Goal: Transaction & Acquisition: Purchase product/service

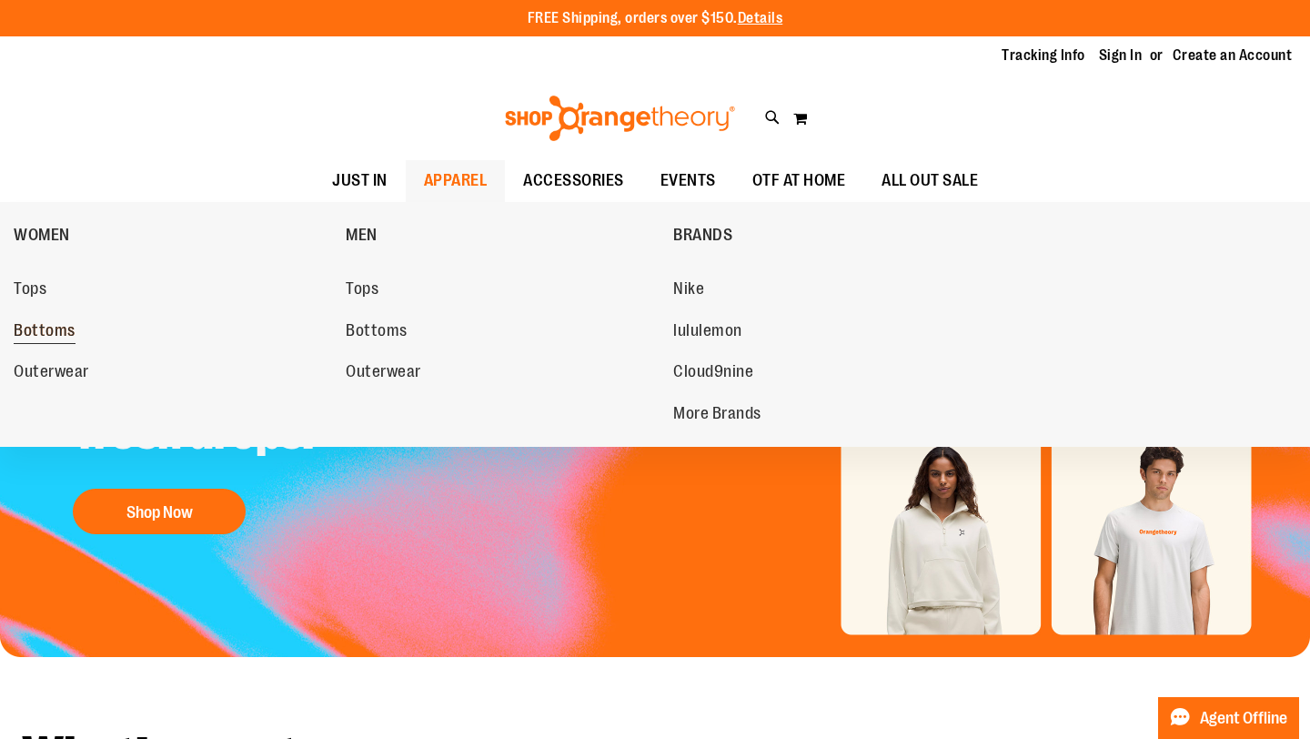
click at [53, 328] on span "Bottoms" at bounding box center [45, 332] width 62 height 23
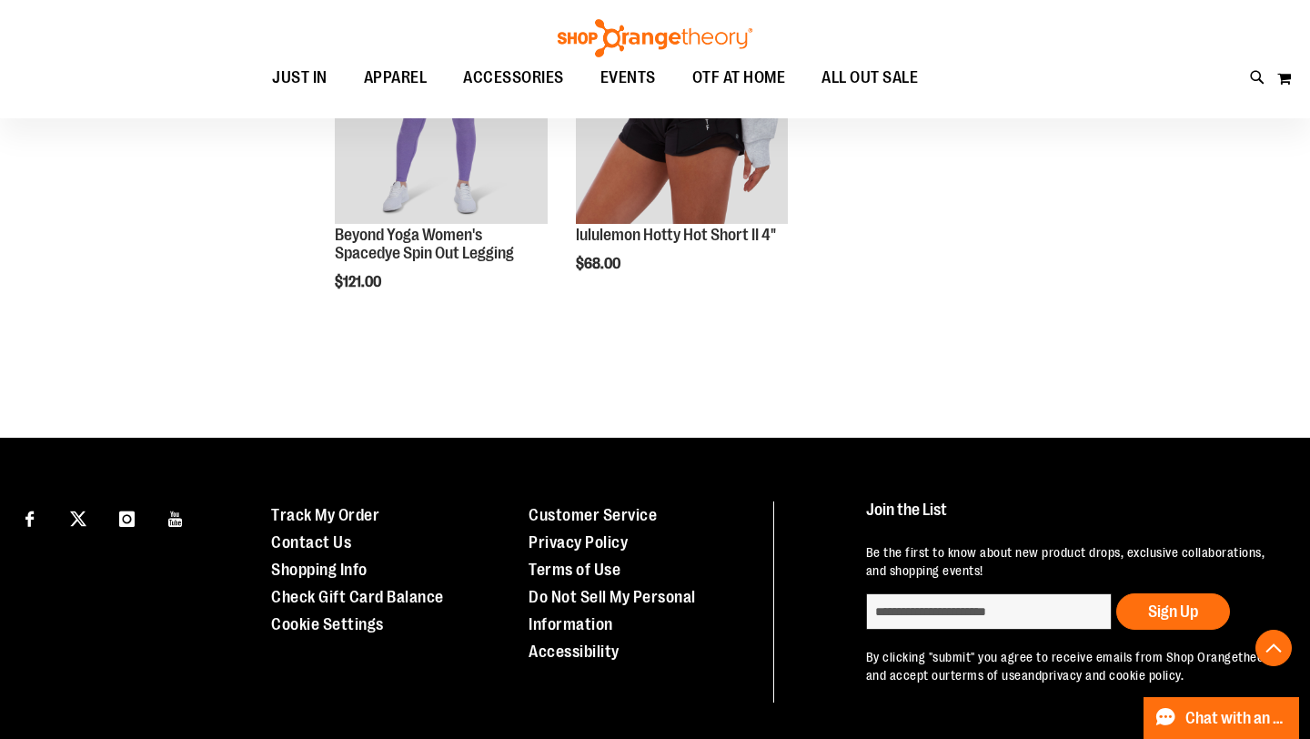
scroll to position [1099, 0]
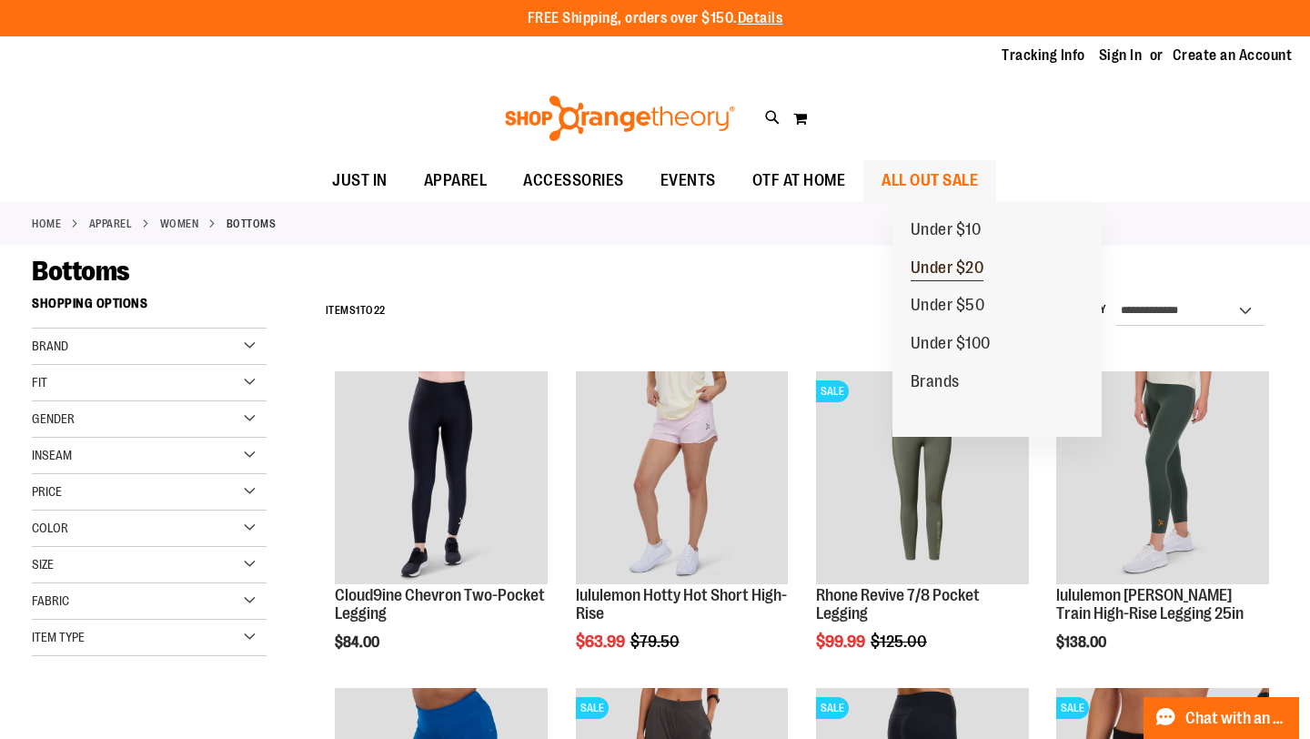
click at [941, 270] on span "Under $20" at bounding box center [947, 269] width 74 height 23
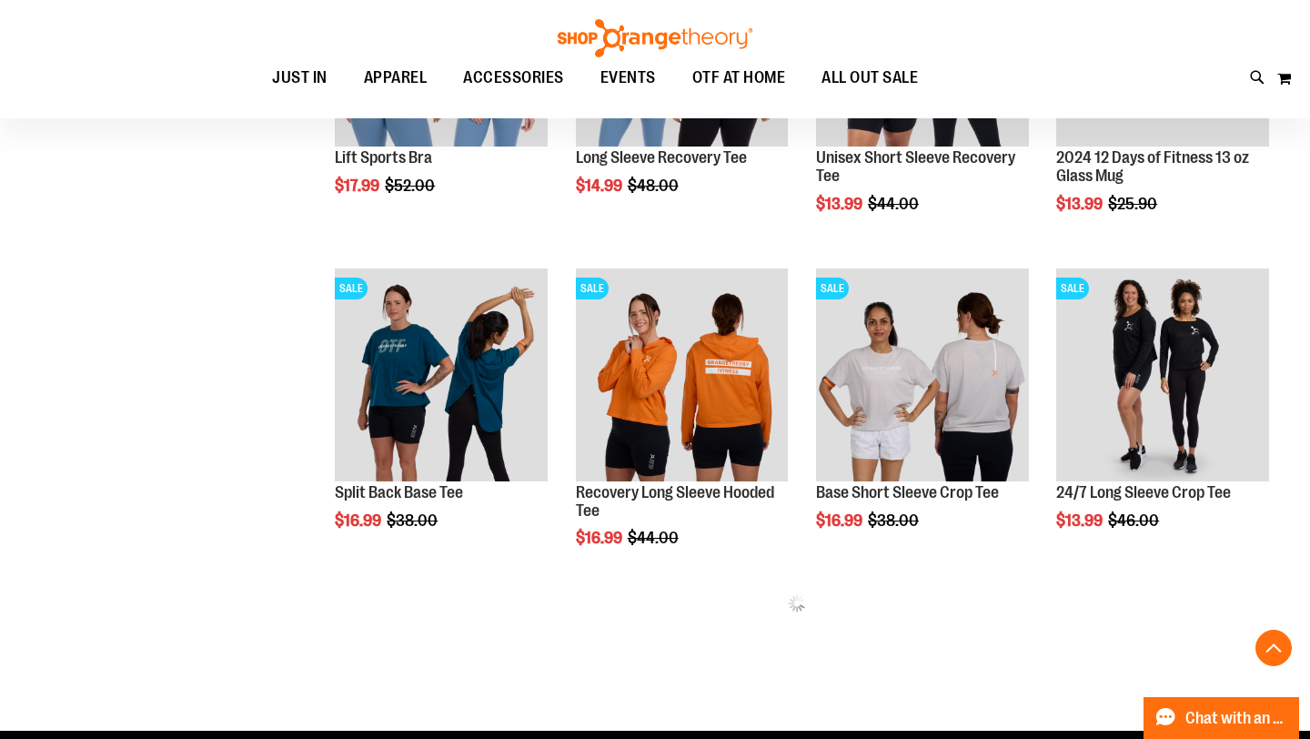
scroll to position [1029, 0]
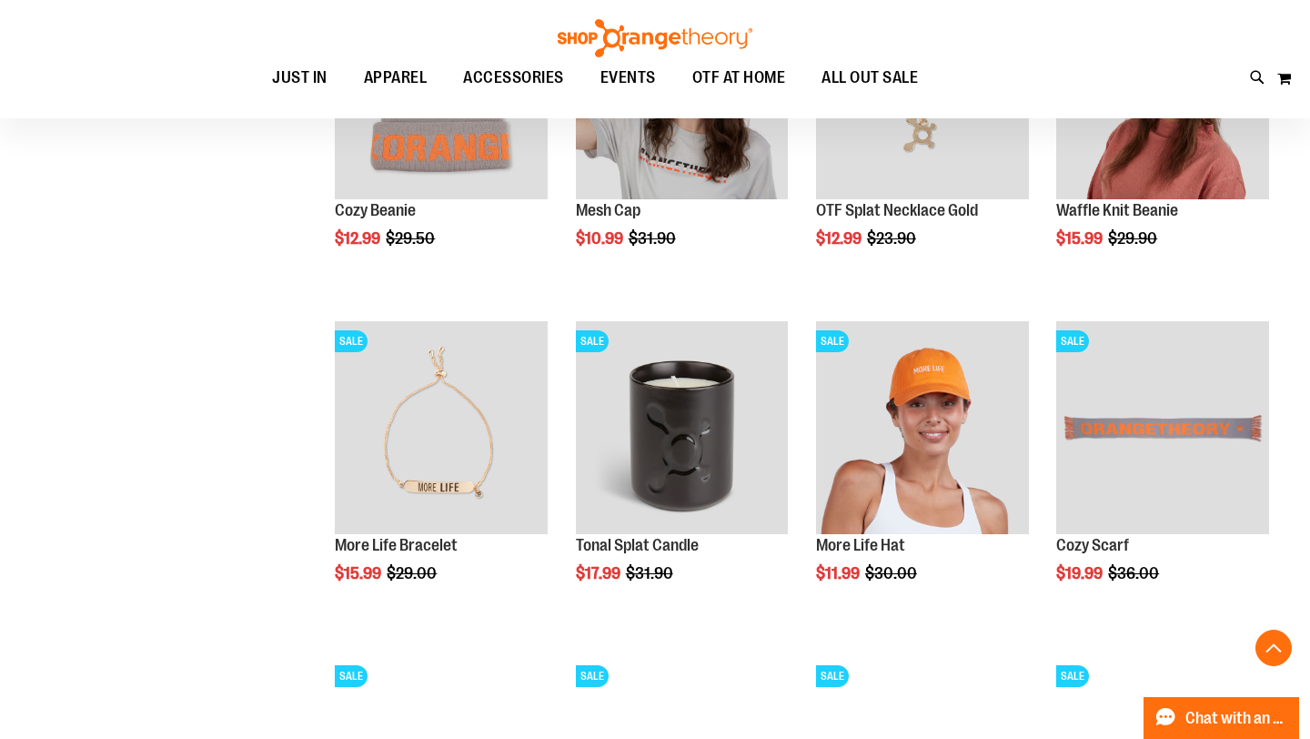
scroll to position [1735, 0]
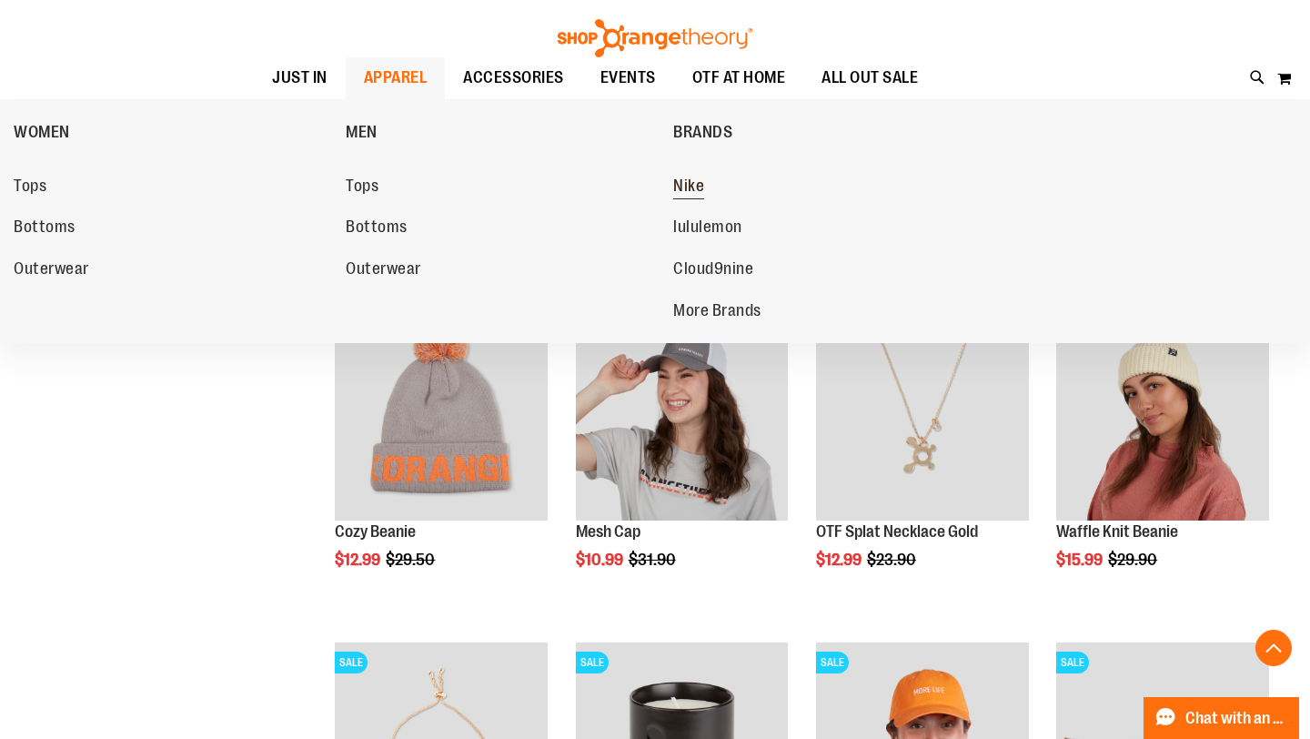
click at [684, 183] on span "Nike" at bounding box center [688, 187] width 31 height 23
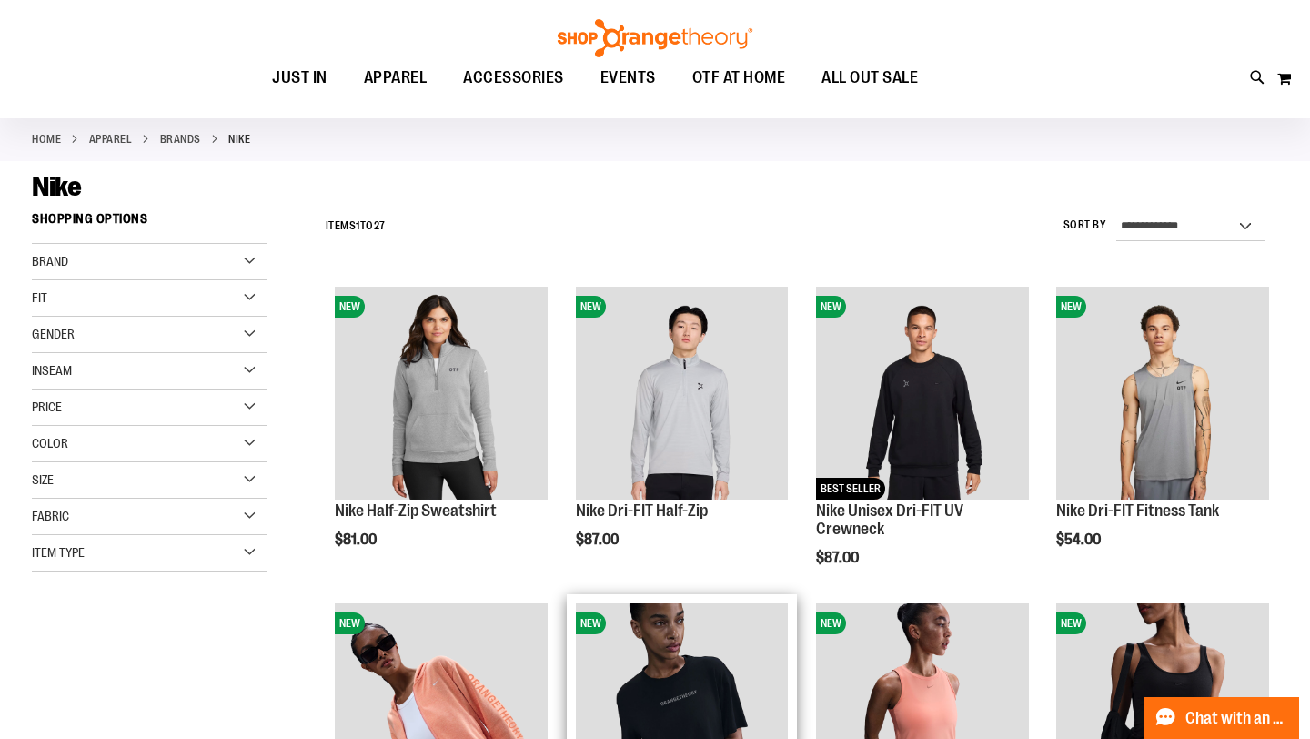
scroll to position [59, 0]
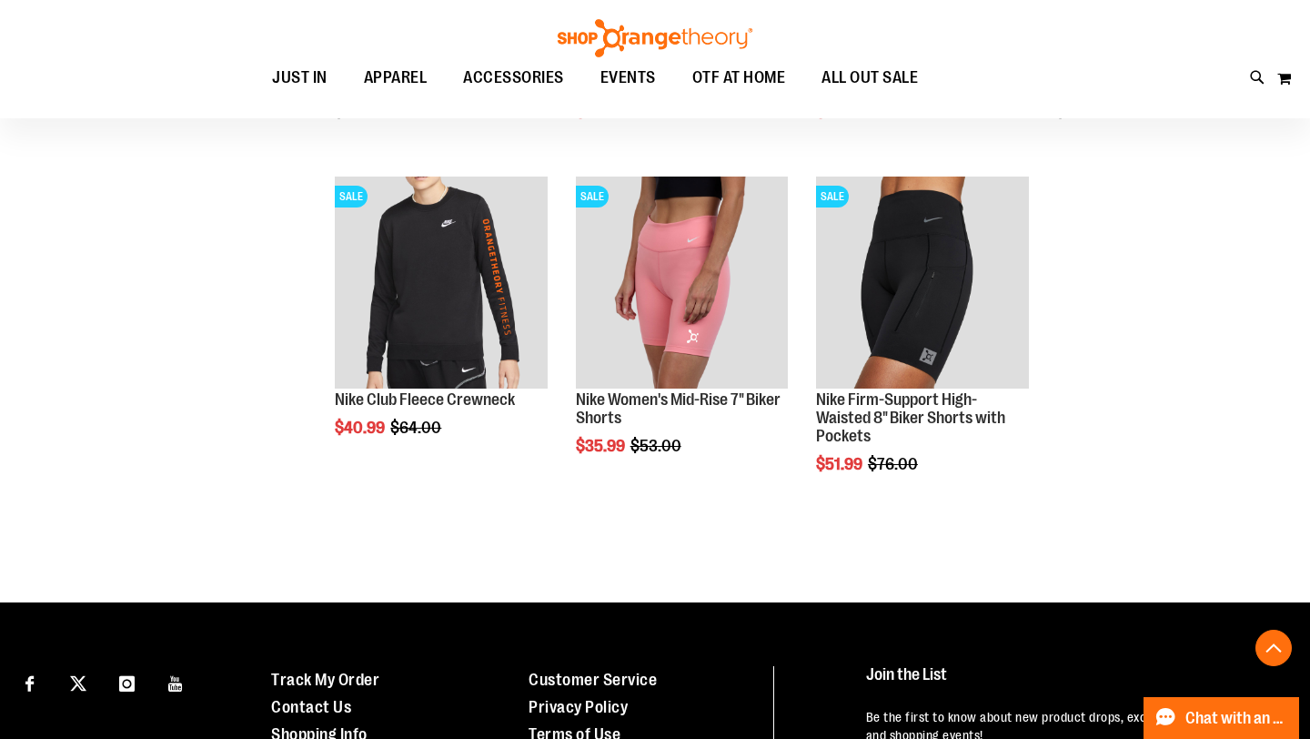
scroll to position [2084, 0]
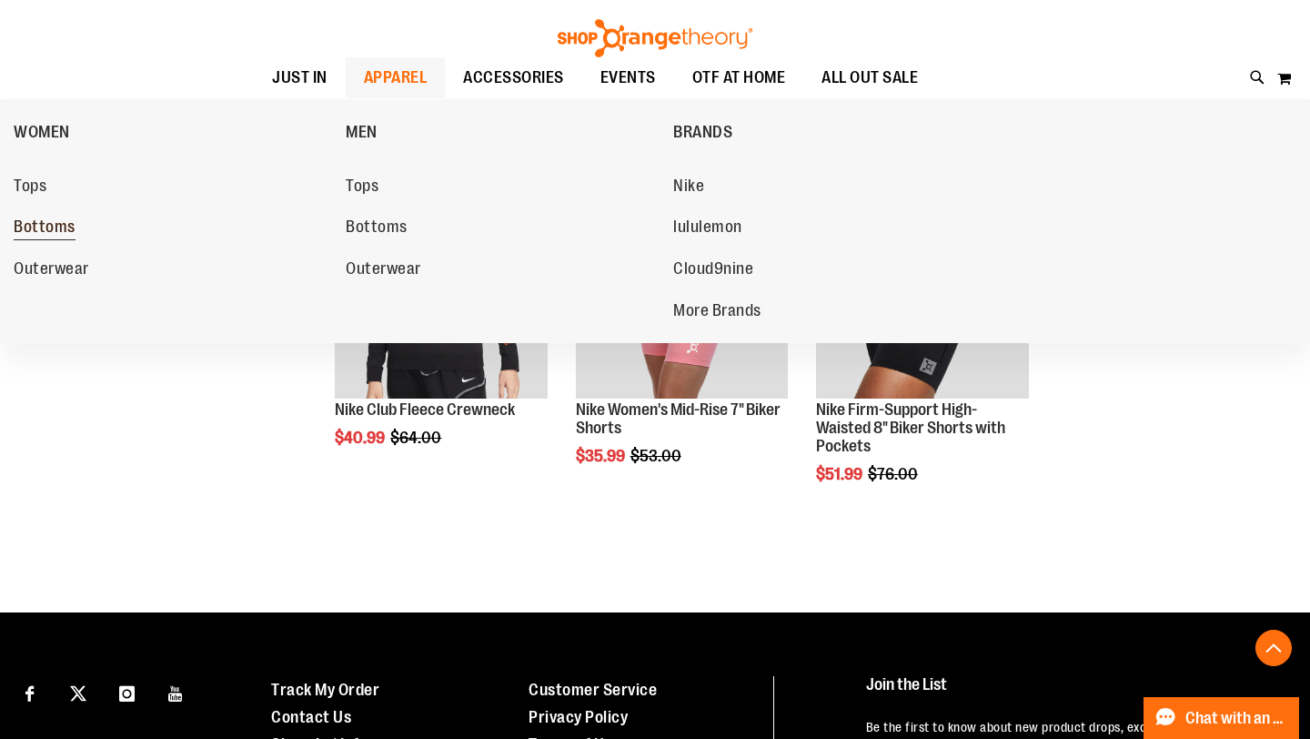
click at [38, 225] on span "Bottoms" at bounding box center [45, 228] width 62 height 23
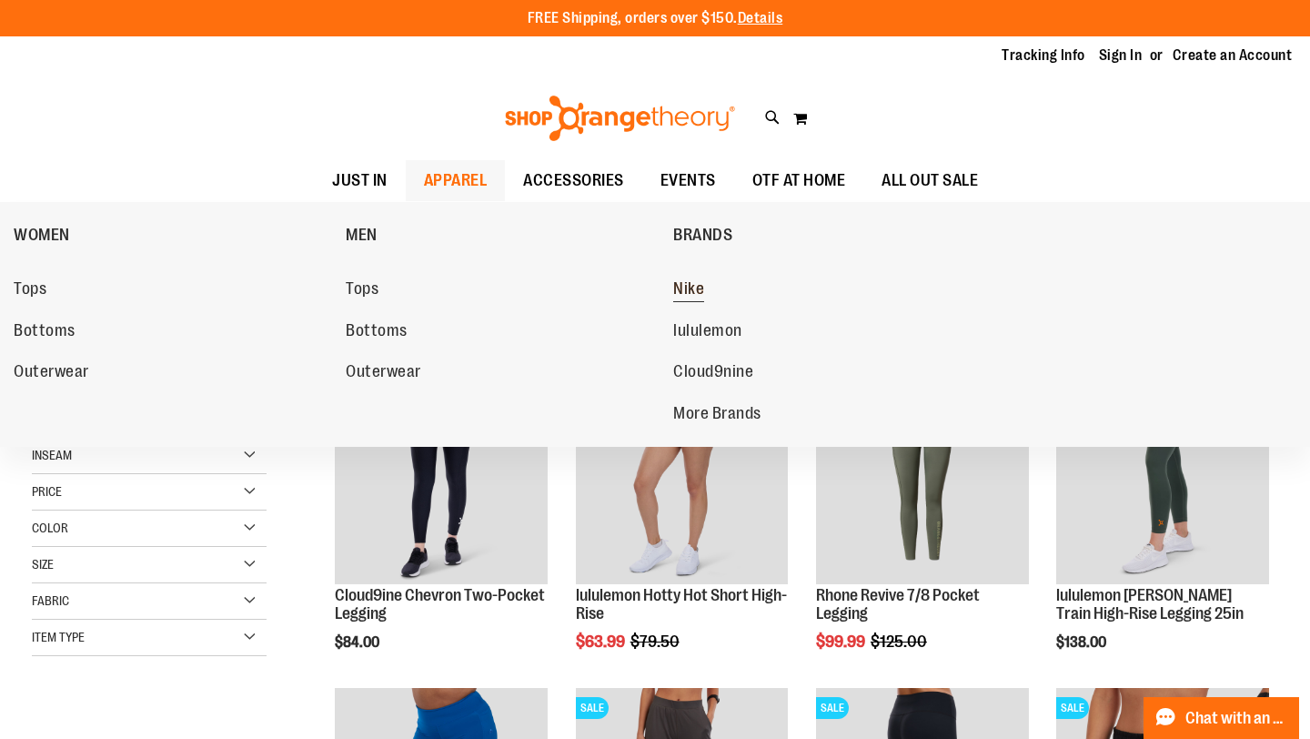
click at [689, 283] on span "Nike" at bounding box center [688, 290] width 31 height 23
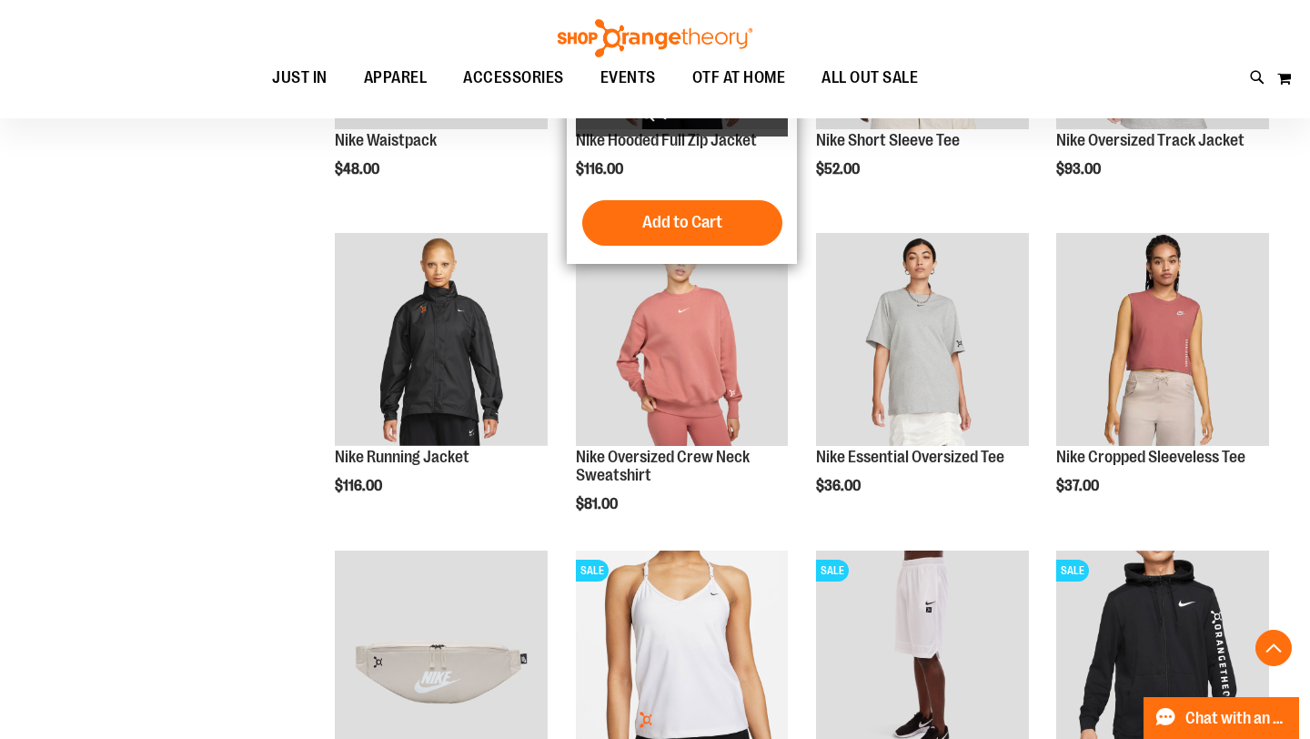
scroll to position [1460, 0]
